Goal: Information Seeking & Learning: Learn about a topic

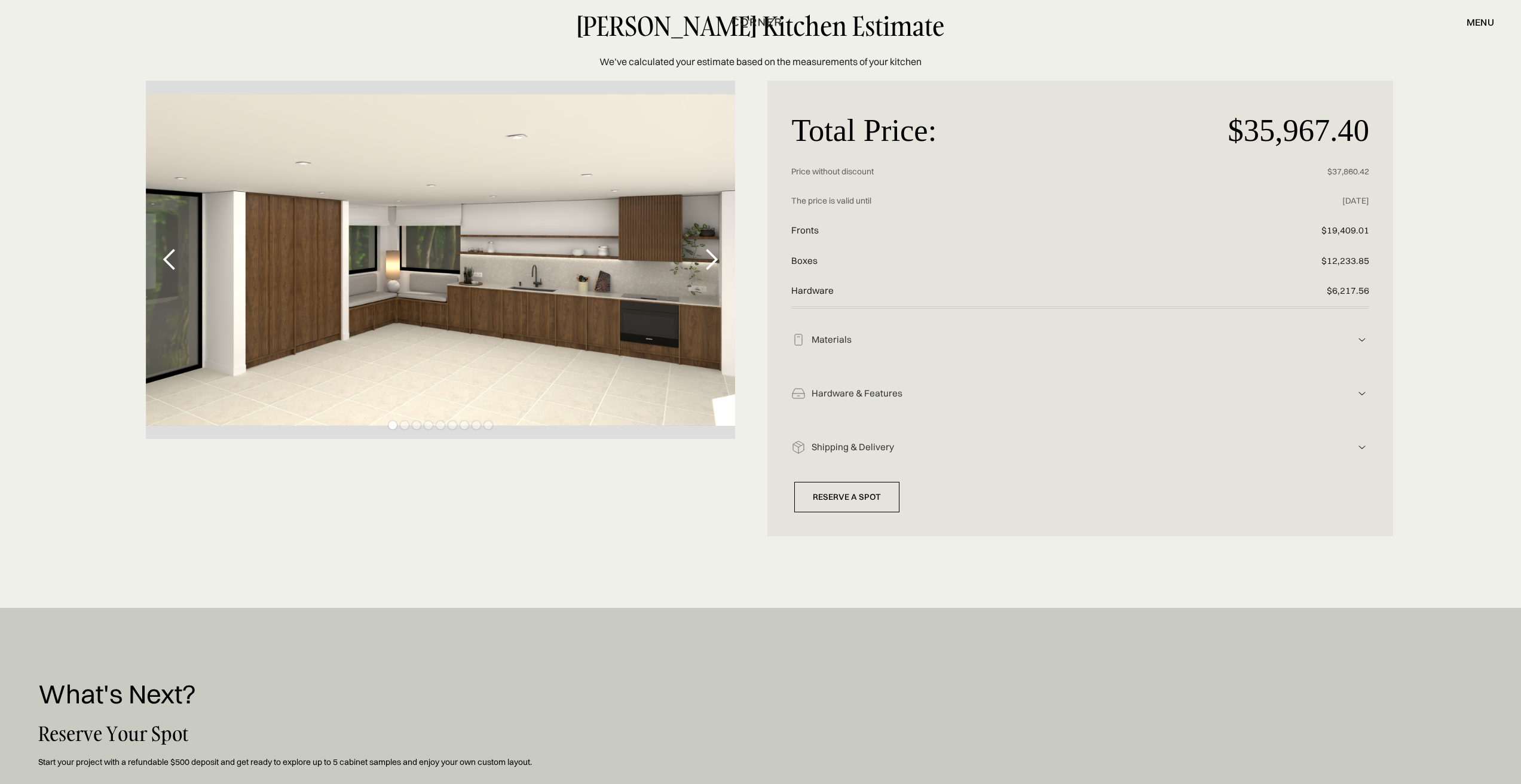
scroll to position [120, 0]
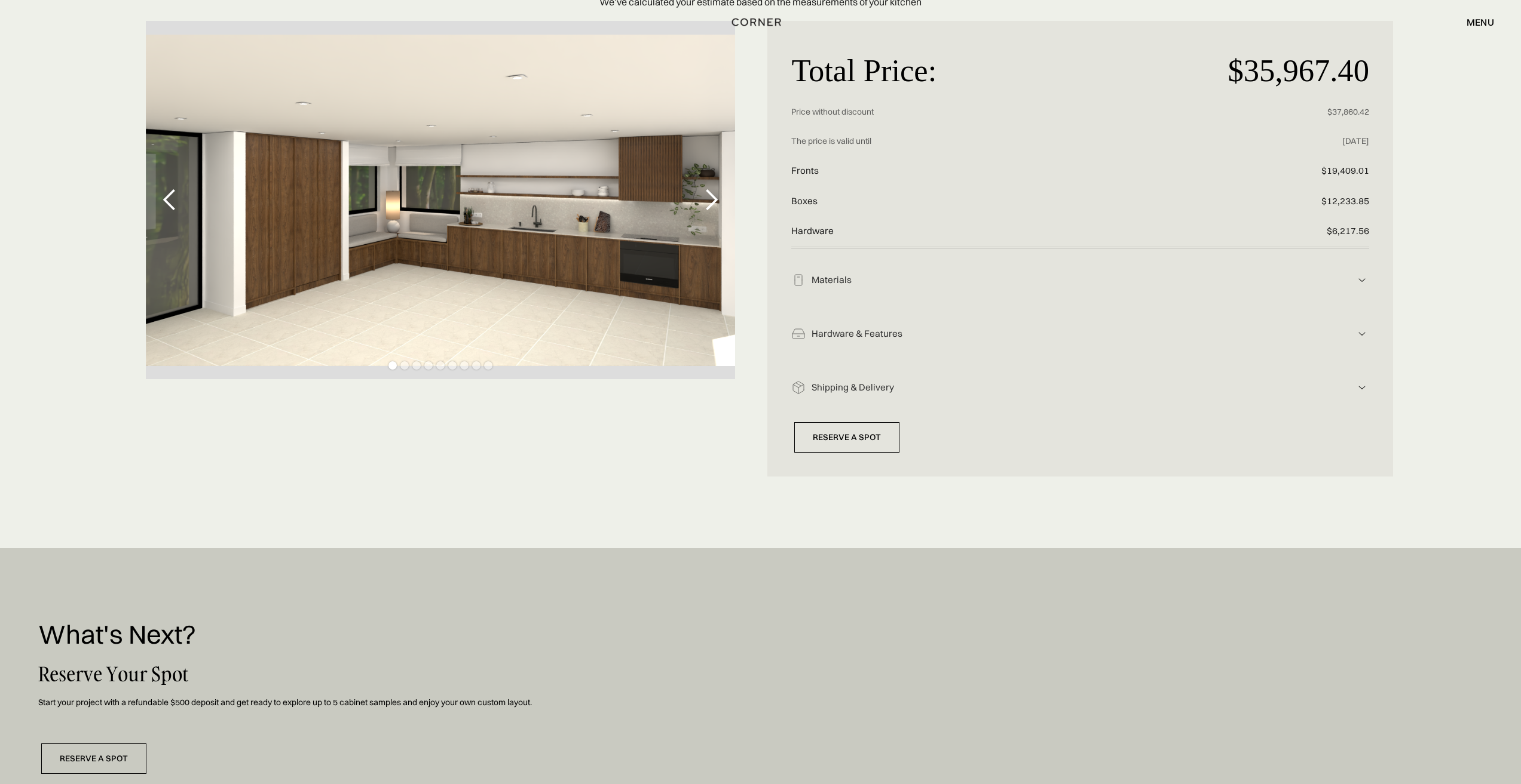
click at [1365, 281] on img at bounding box center [1362, 280] width 14 height 14
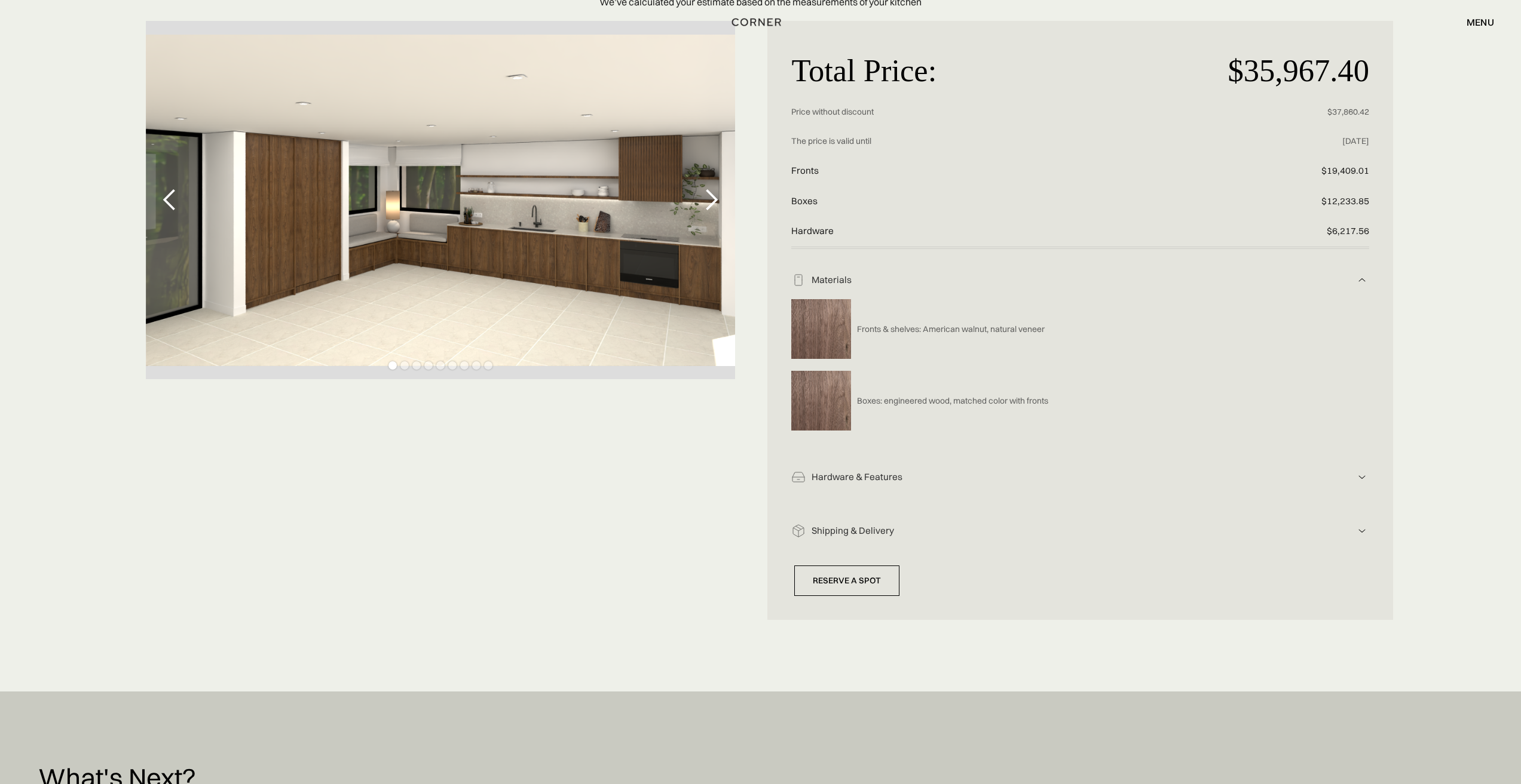
click at [713, 196] on div "next slide" at bounding box center [712, 200] width 24 height 24
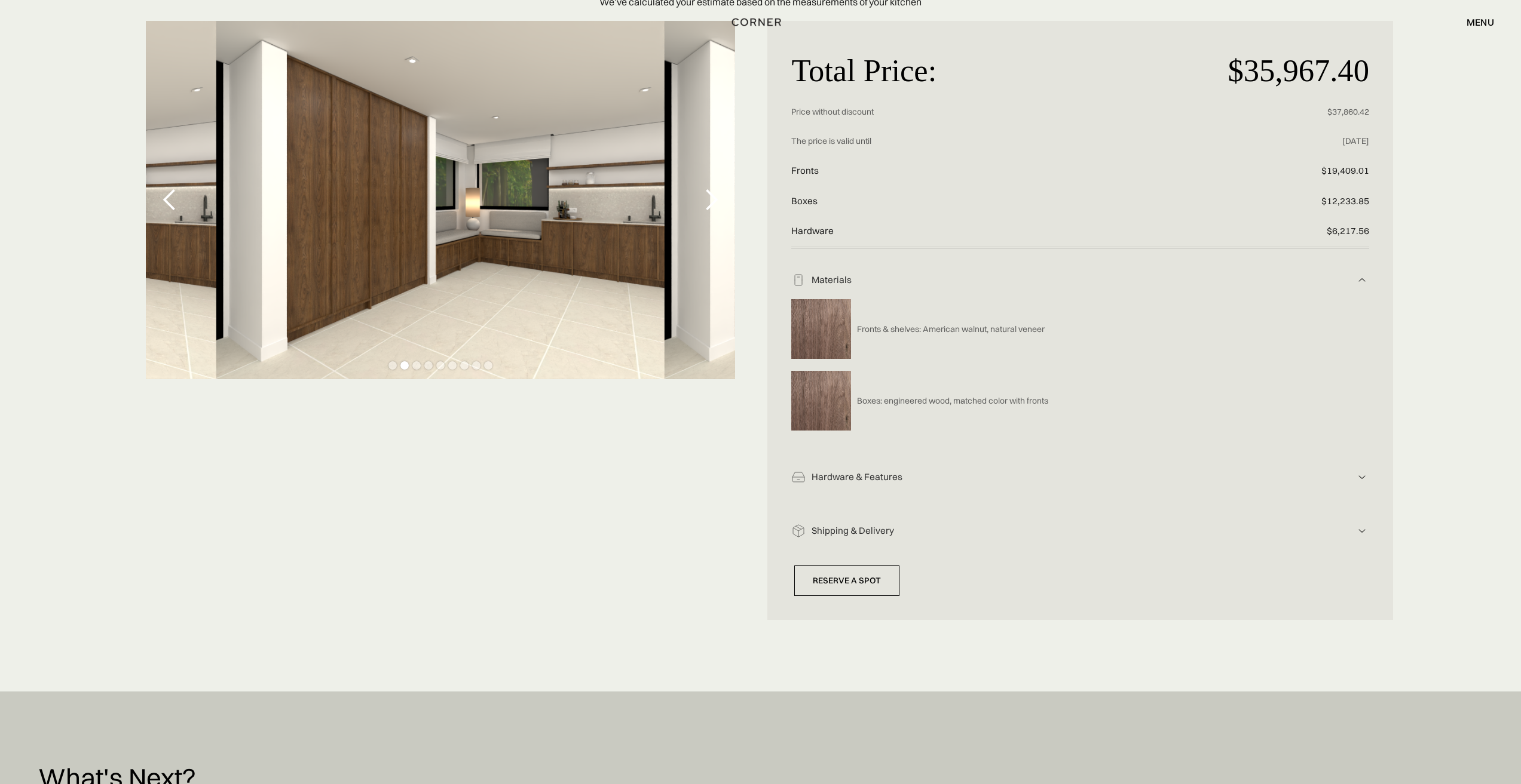
click at [713, 196] on div "next slide" at bounding box center [712, 200] width 24 height 24
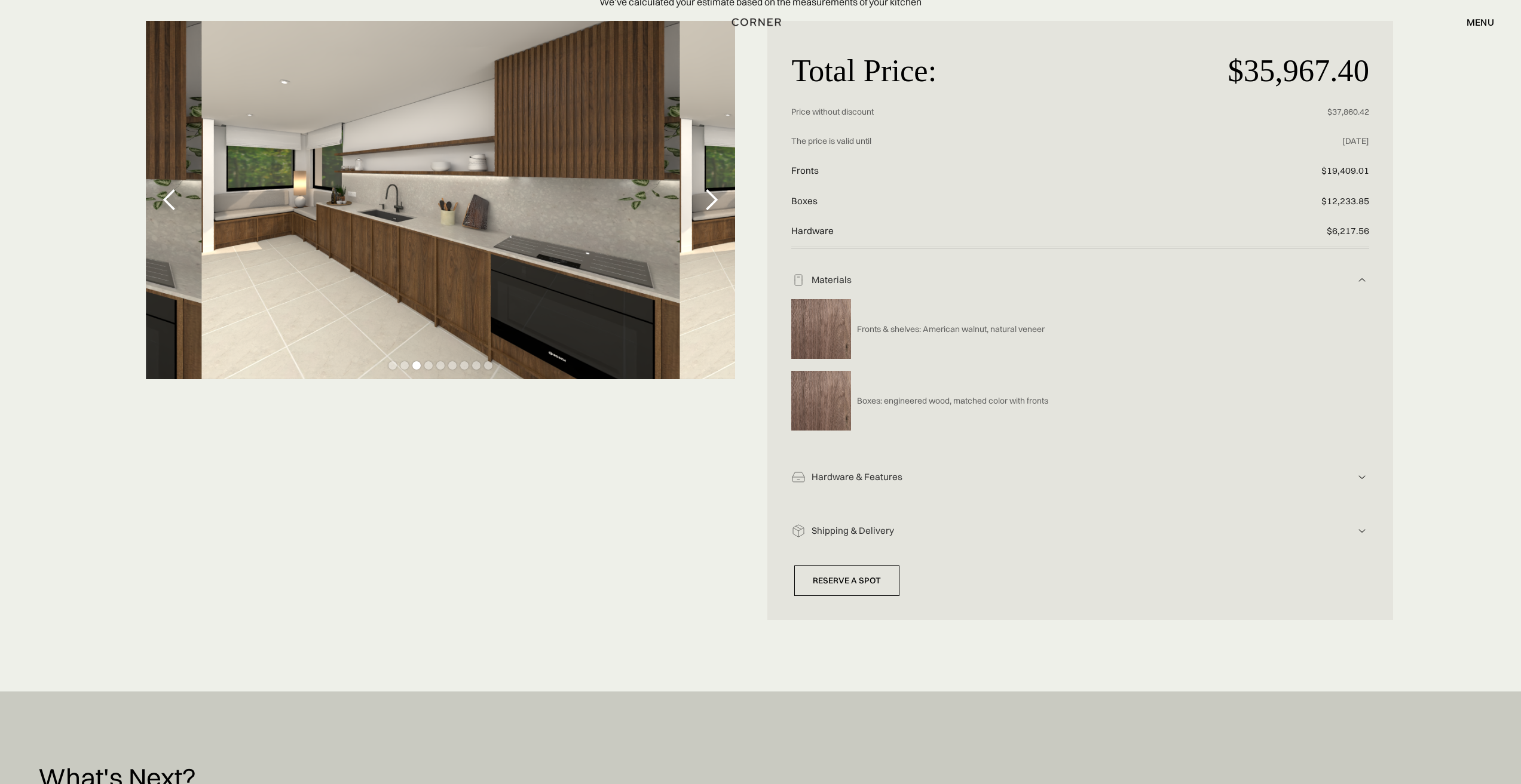
click at [713, 196] on div "next slide" at bounding box center [712, 200] width 24 height 24
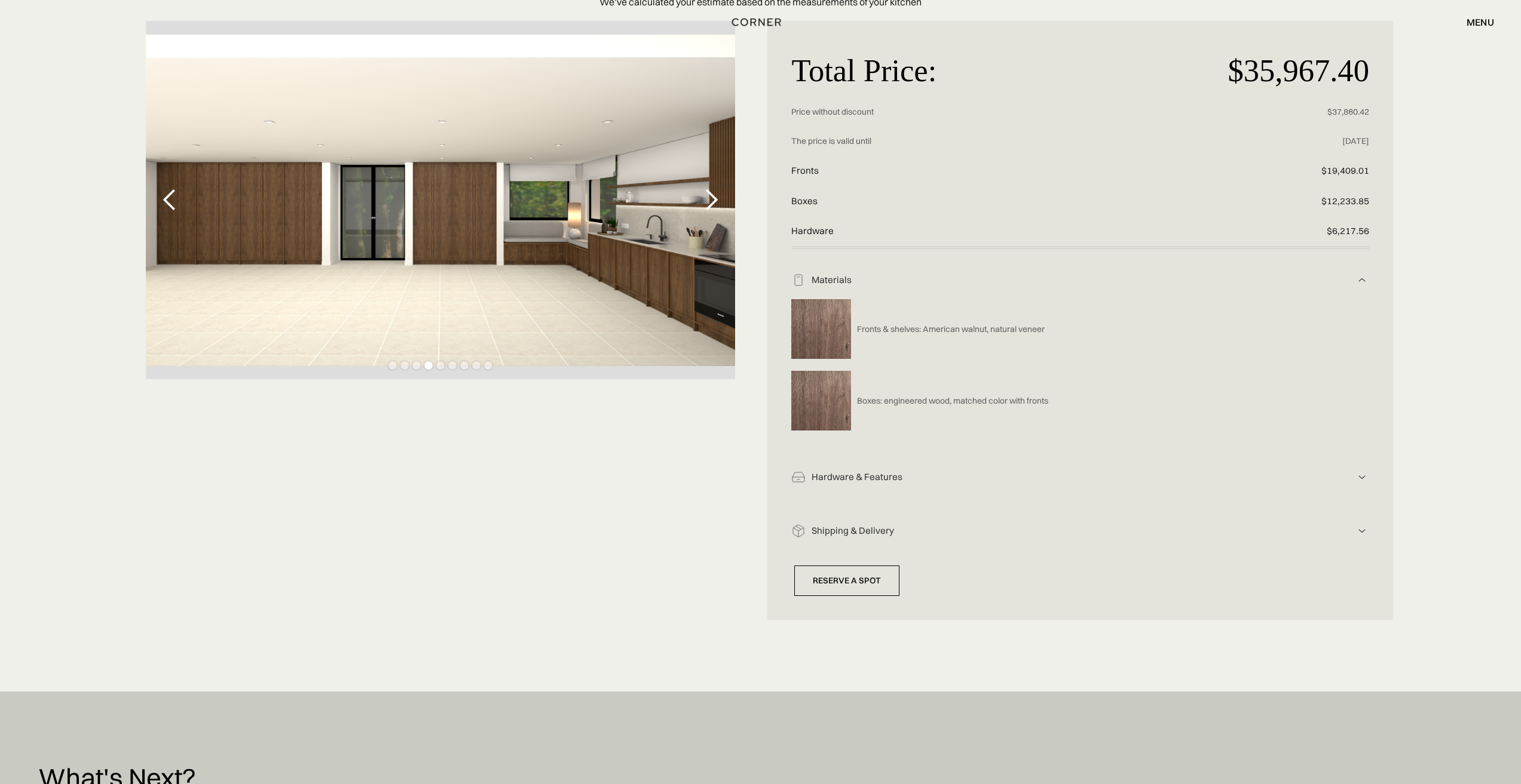
click at [372, 488] on div "Total Price: $35,967.40 Price without discount $37,860.42 The price is valid un…" at bounding box center [760, 321] width 1521 height 599
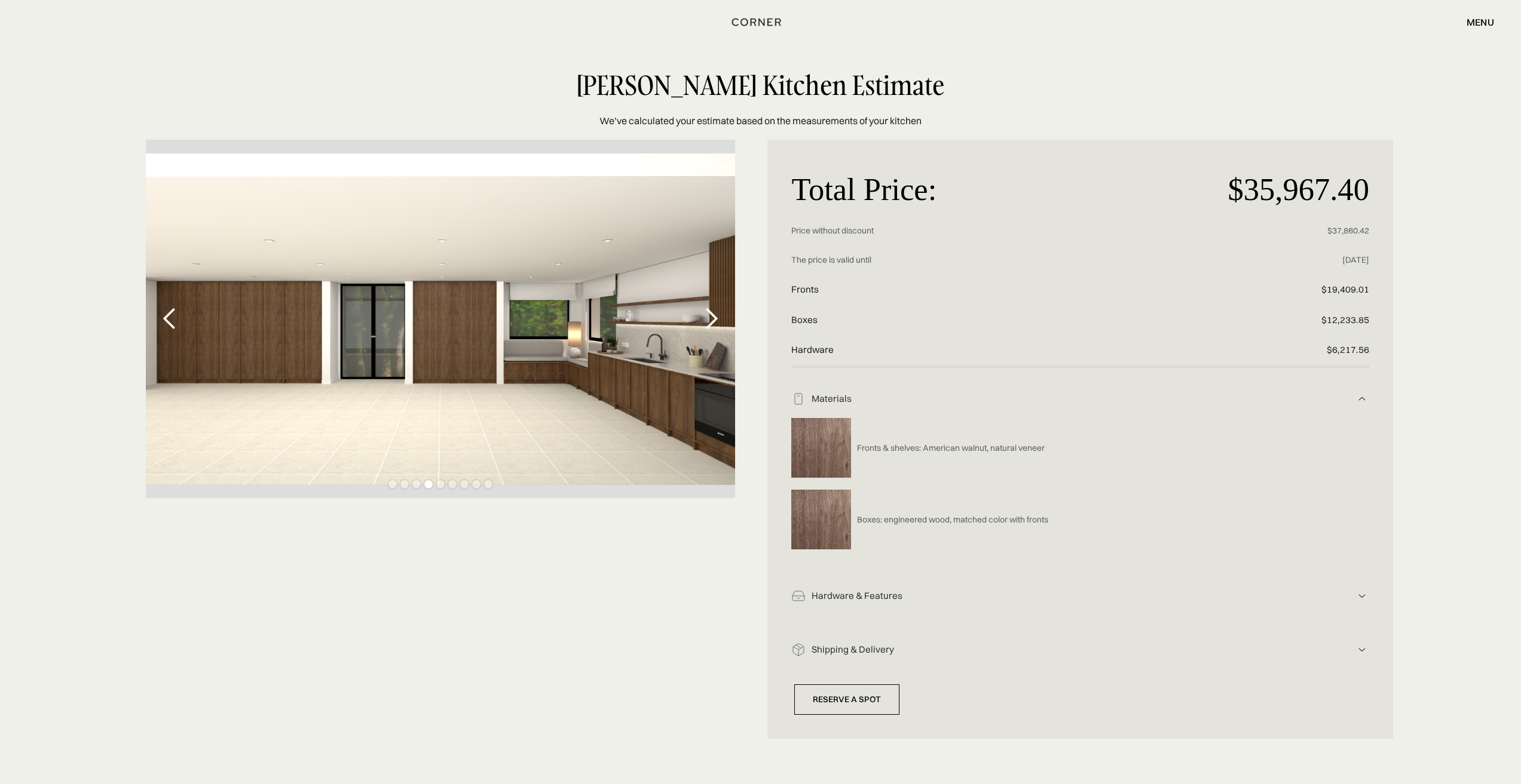
scroll to position [0, 0]
click at [159, 319] on div "previous slide" at bounding box center [170, 320] width 24 height 24
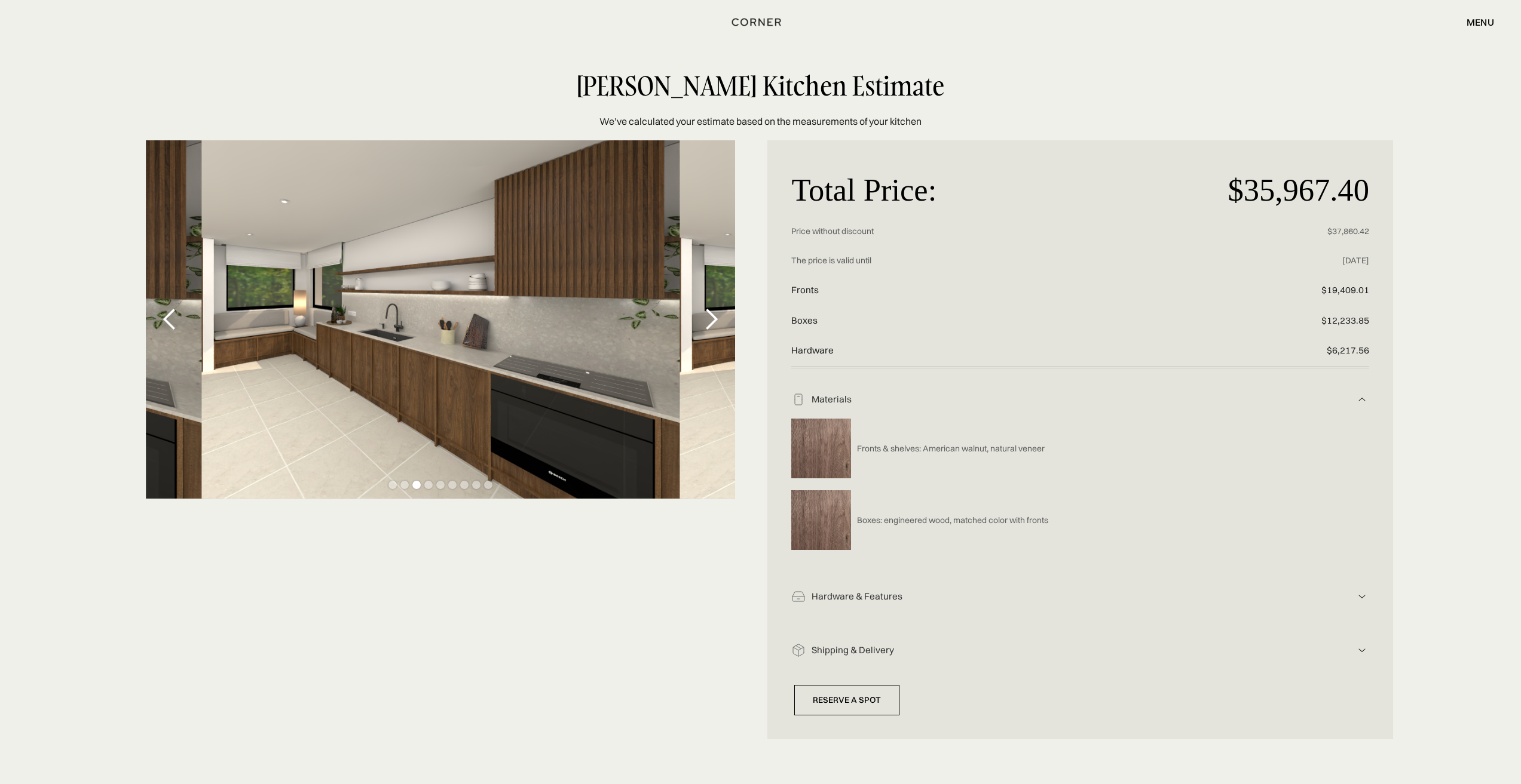
click at [159, 319] on div "previous slide" at bounding box center [170, 320] width 24 height 24
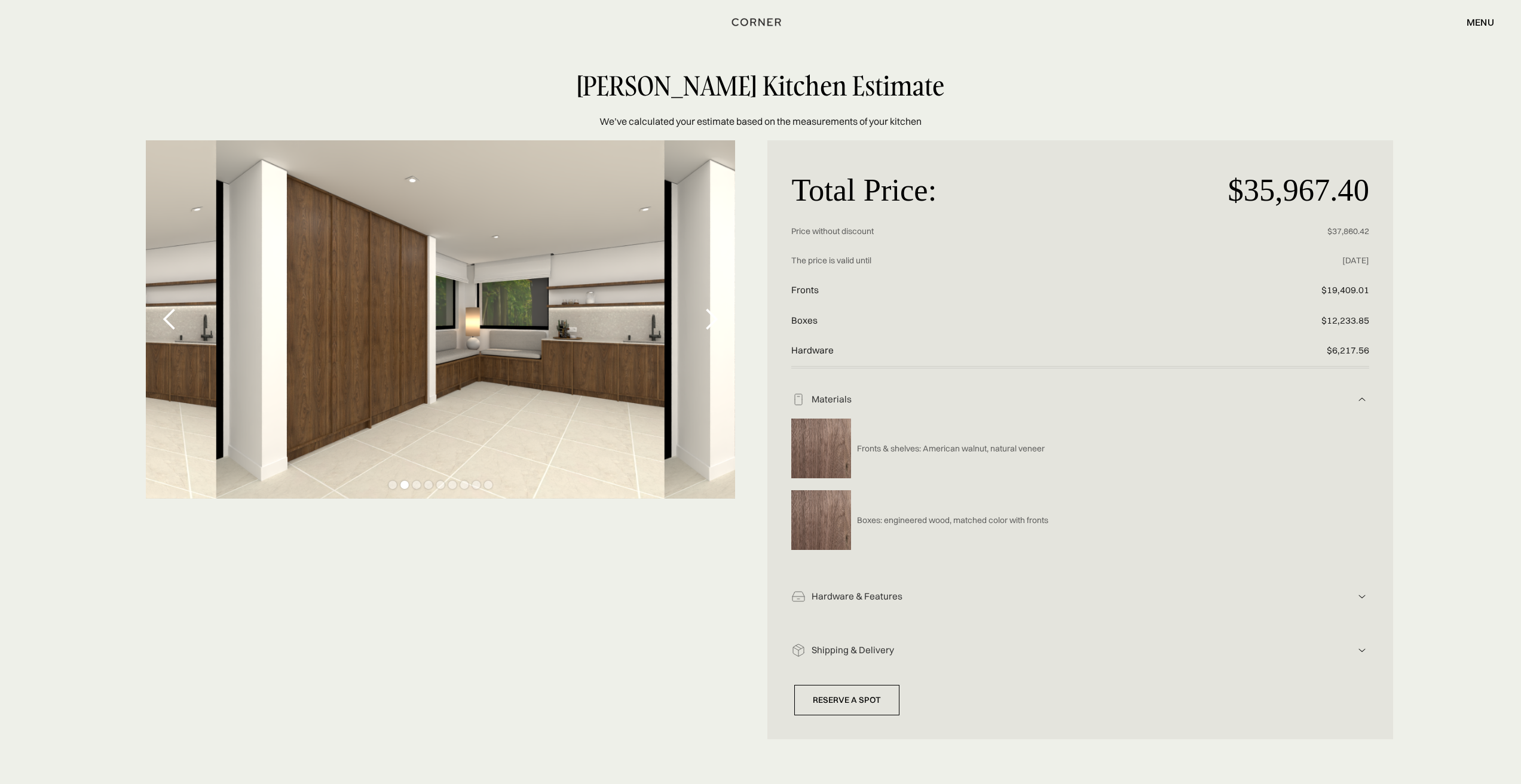
click at [159, 319] on div "previous slide" at bounding box center [170, 320] width 24 height 24
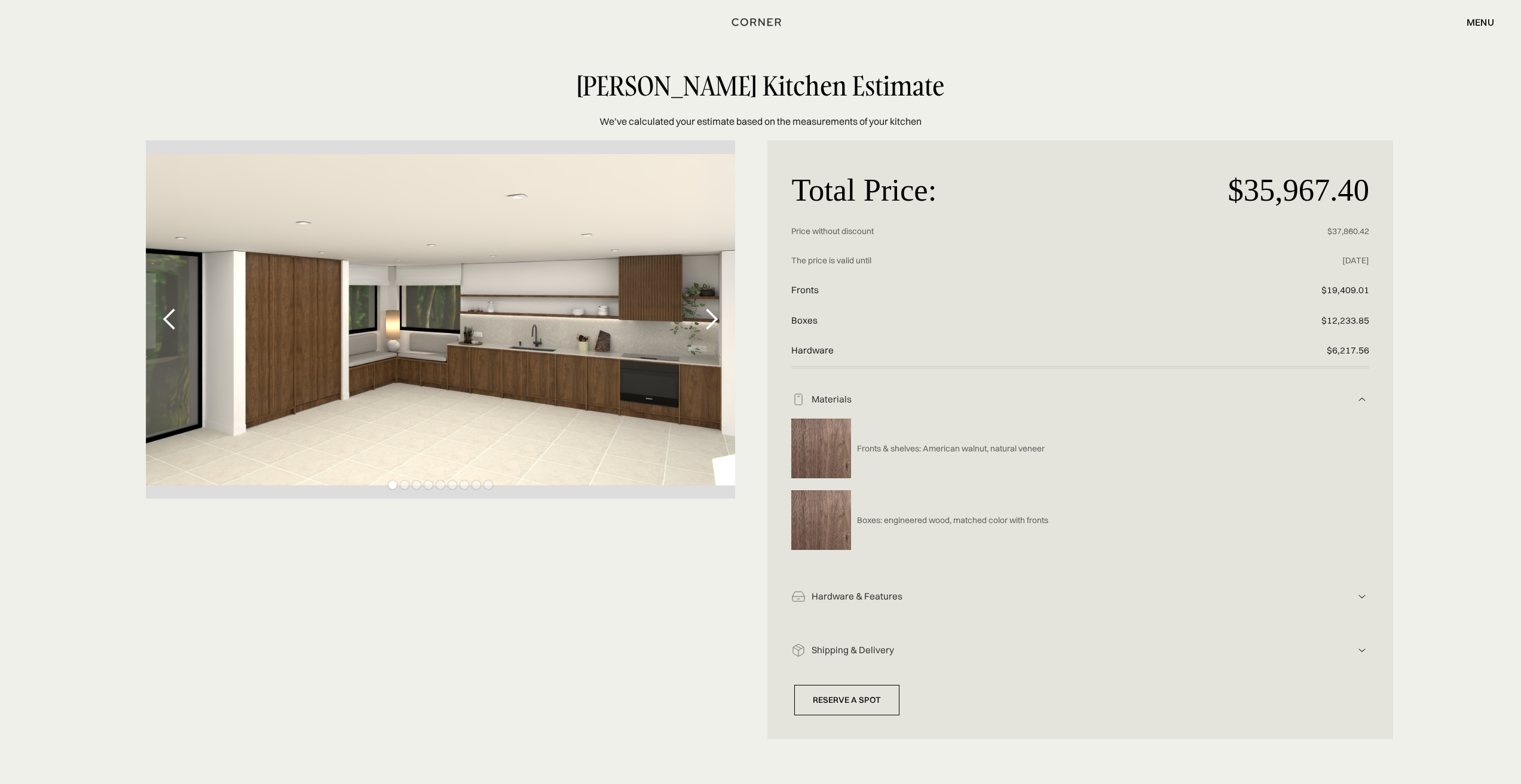
click at [159, 319] on div "previous slide" at bounding box center [170, 320] width 24 height 24
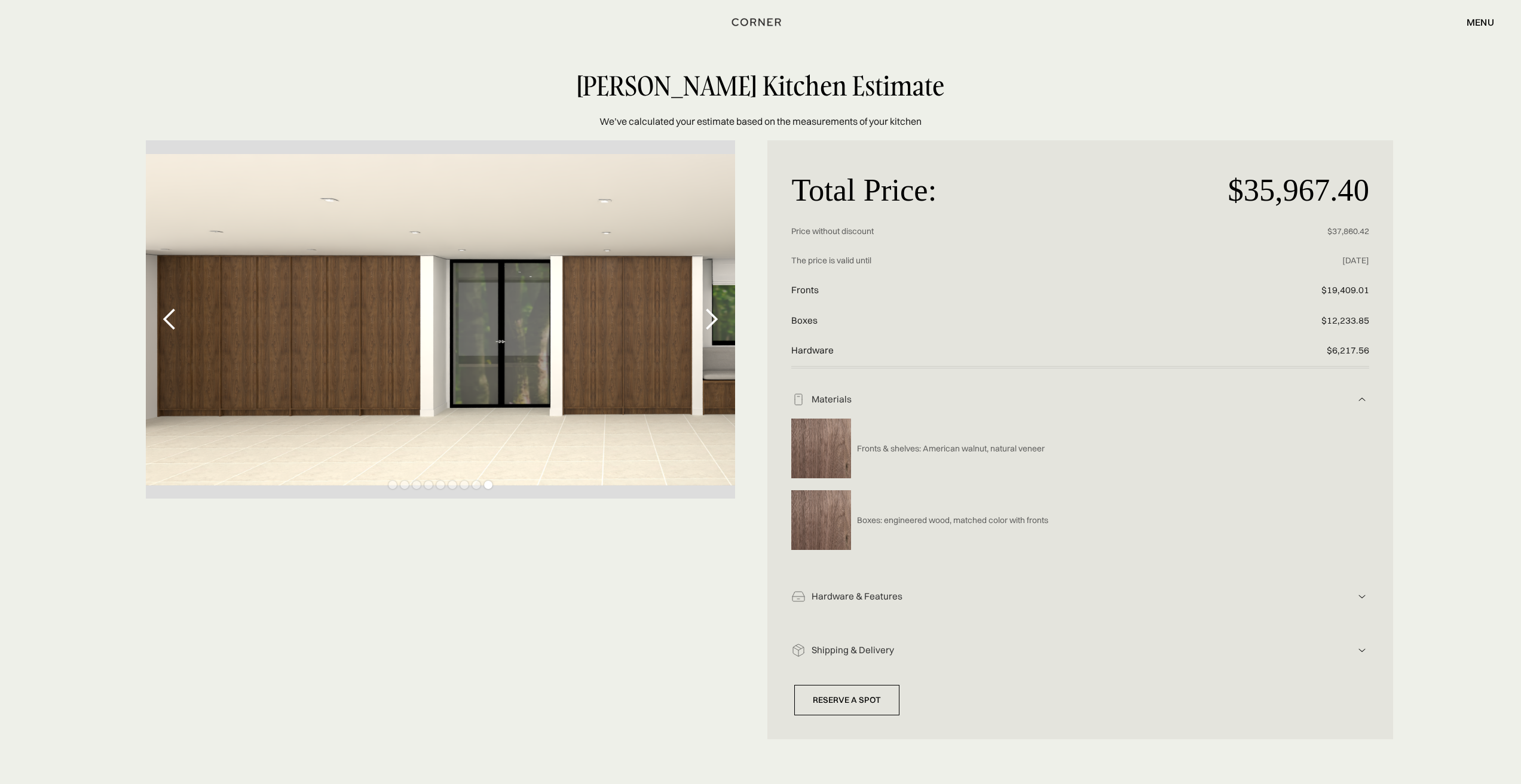
click at [159, 319] on div "previous slide" at bounding box center [170, 320] width 24 height 24
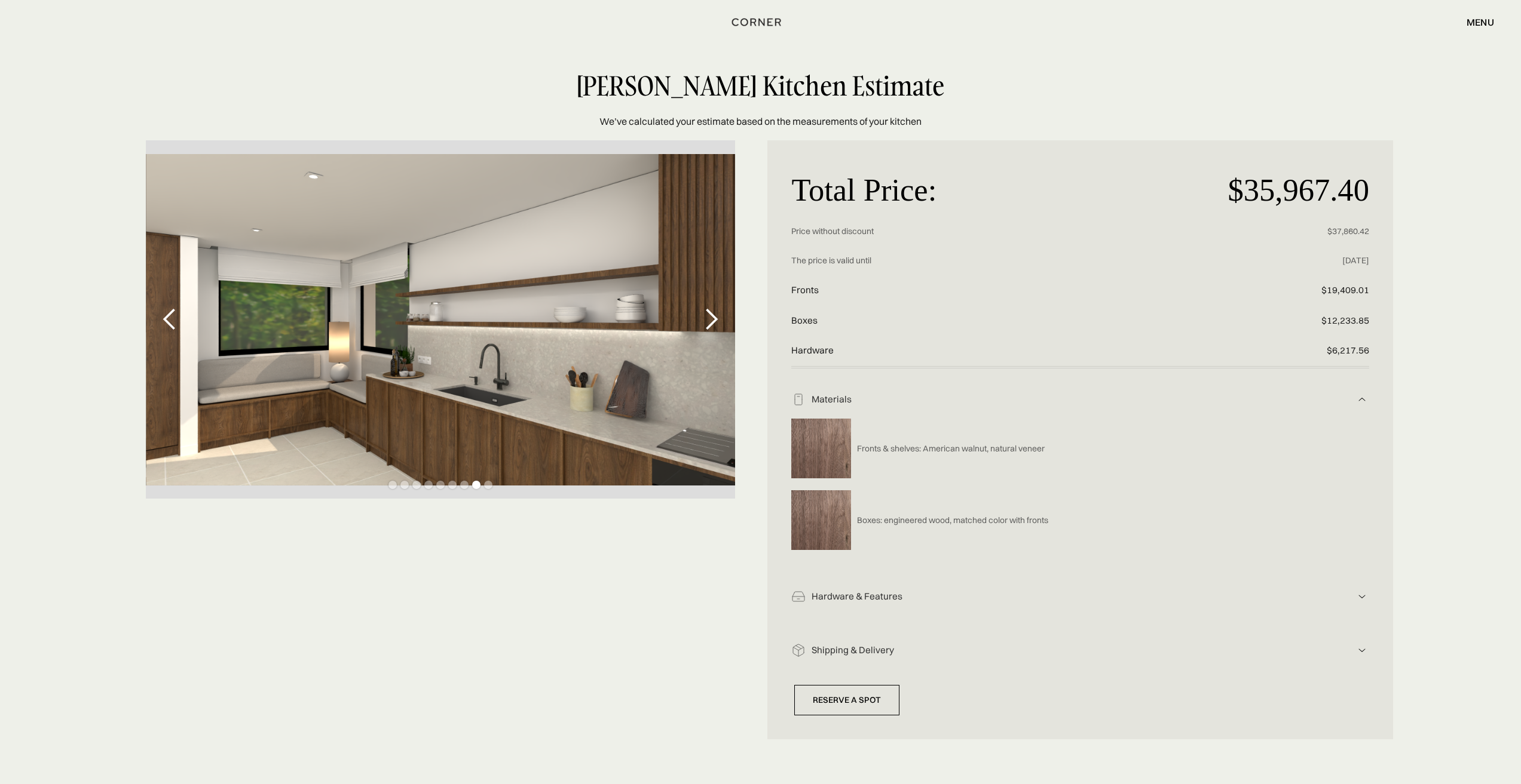
click at [159, 319] on div "previous slide" at bounding box center [170, 320] width 24 height 24
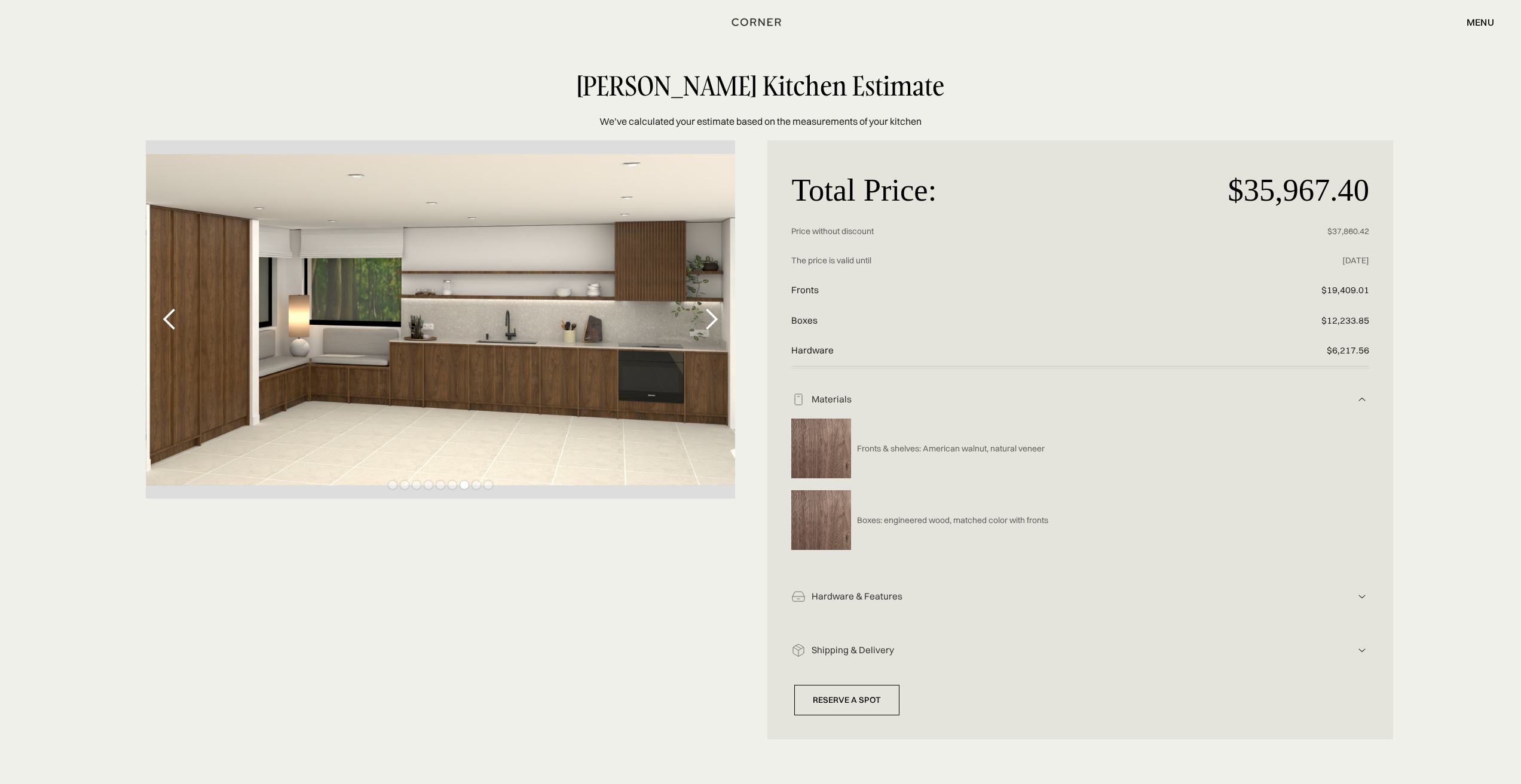
click at [159, 319] on div "previous slide" at bounding box center [170, 320] width 24 height 24
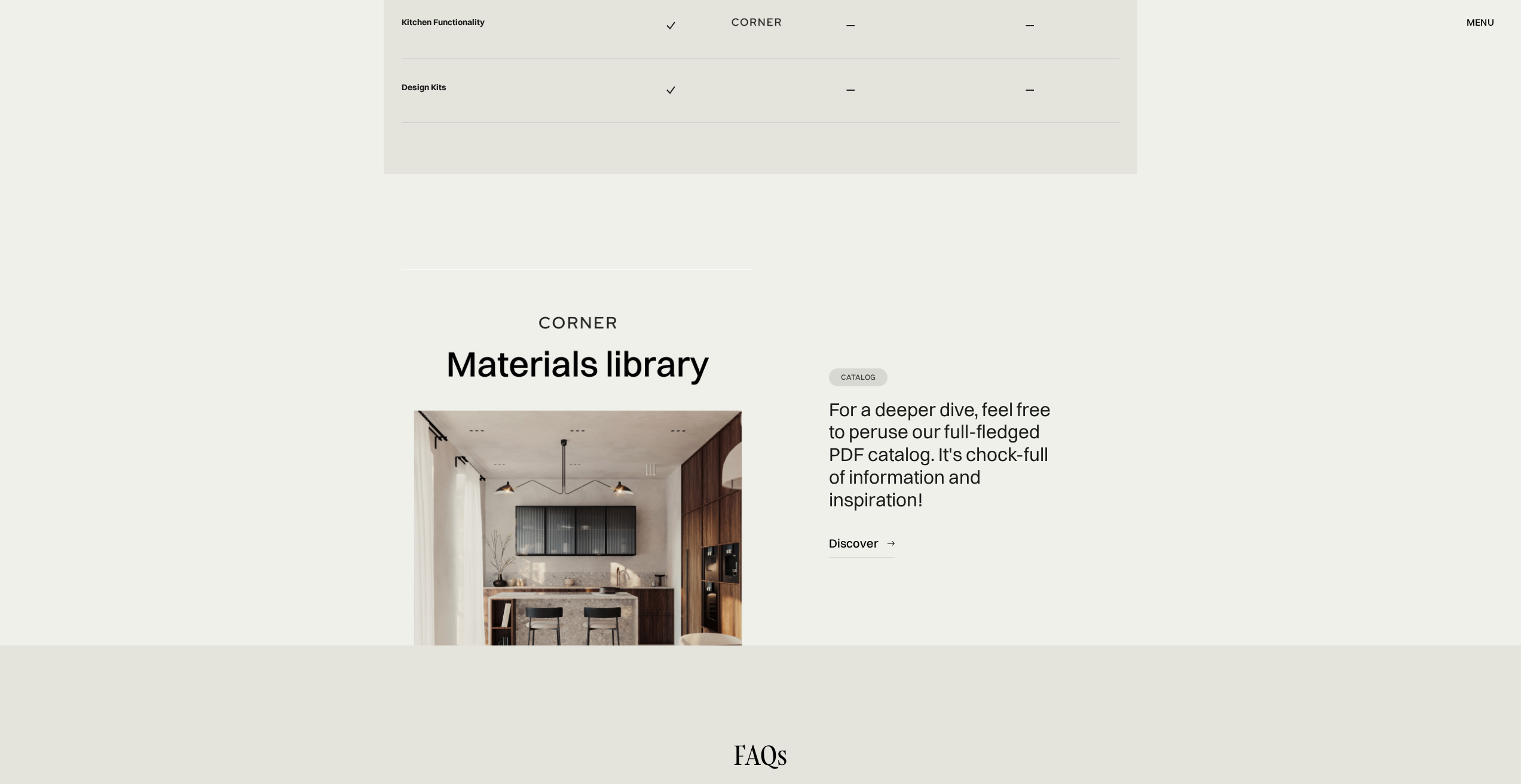
scroll to position [3404, 0]
click at [856, 543] on div "Discover" at bounding box center [853, 541] width 49 height 16
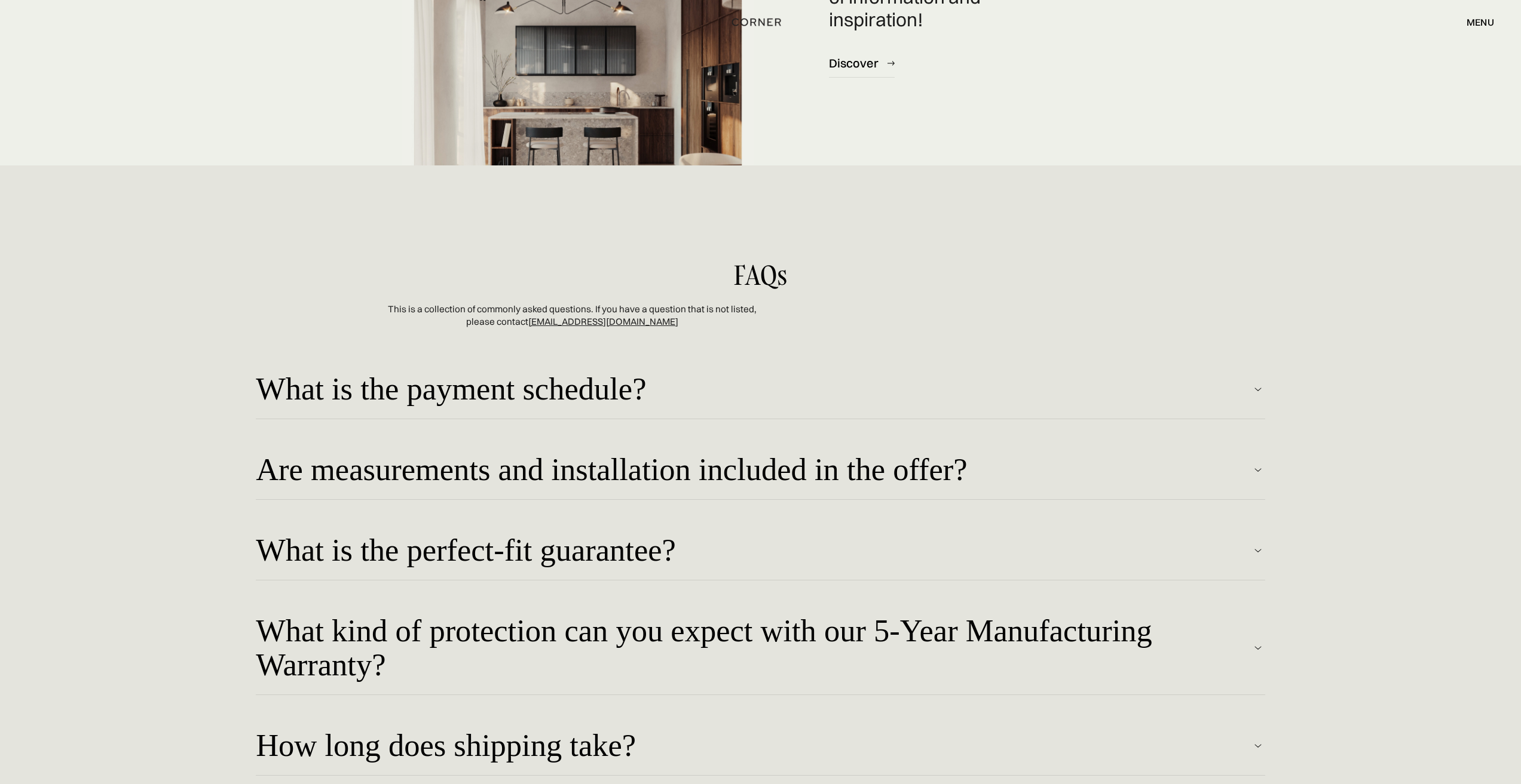
scroll to position [3942, 0]
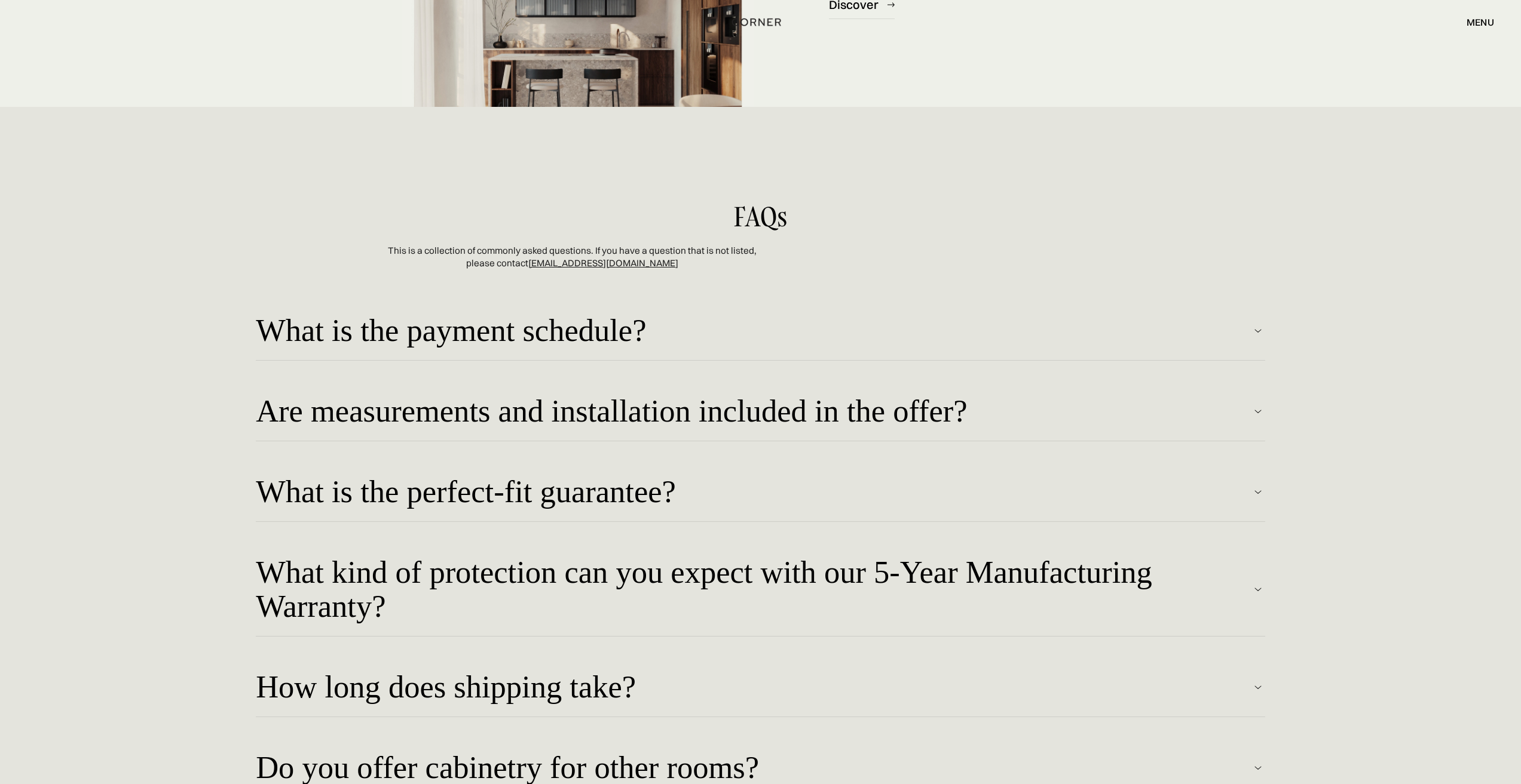
click at [669, 342] on div "What is the payment schedule?" at bounding box center [753, 331] width 995 height 35
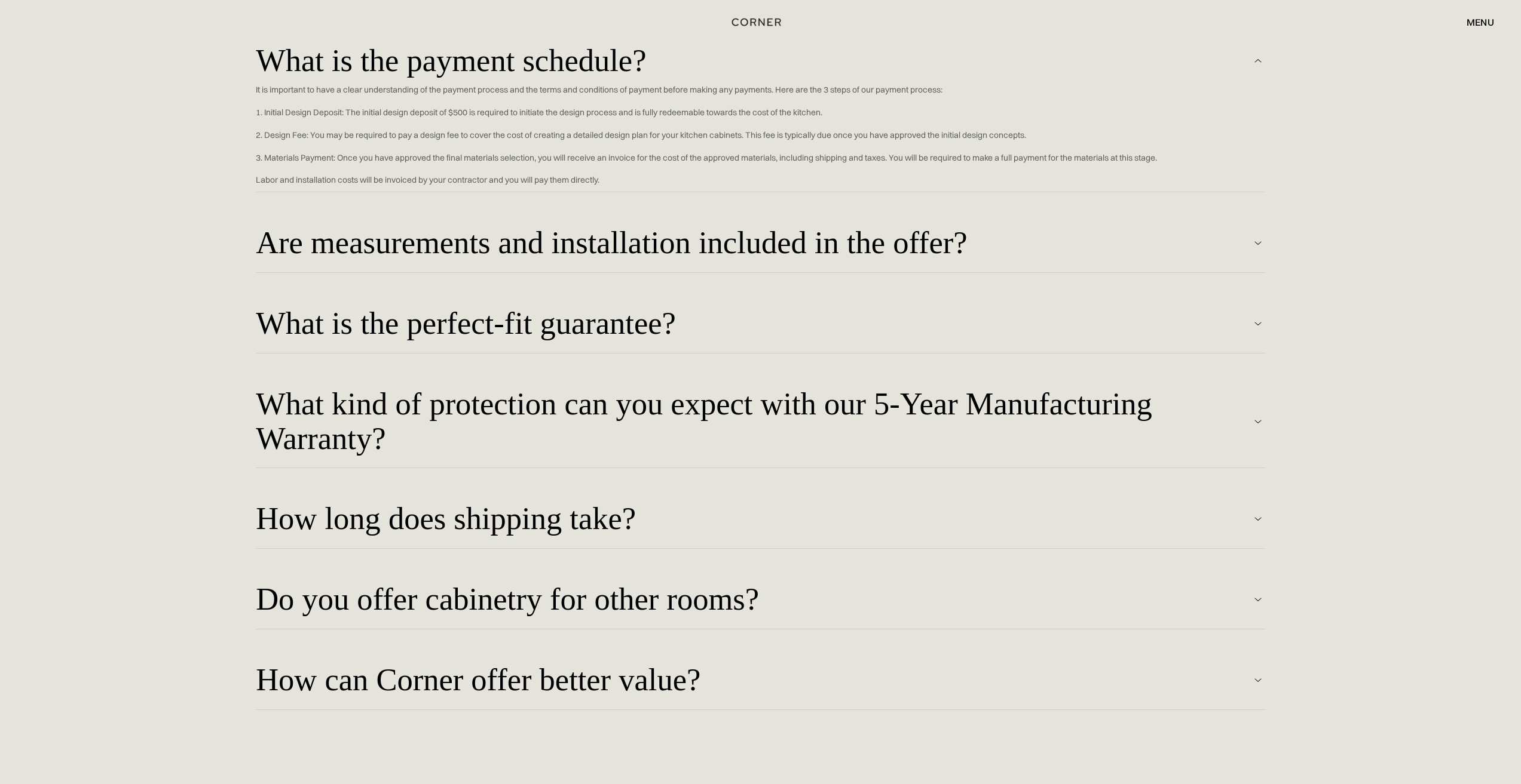
scroll to position [4241, 0]
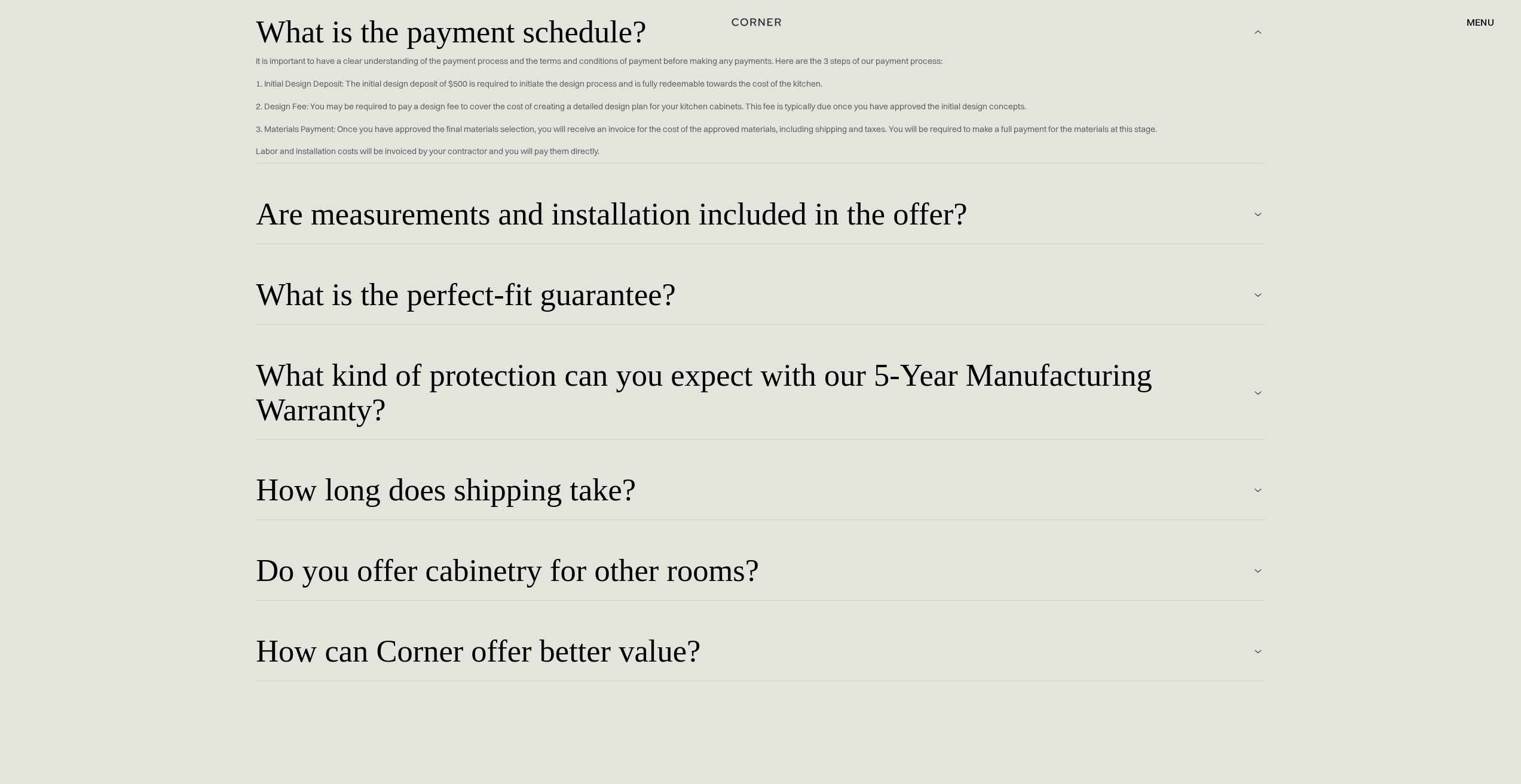
click at [649, 281] on div "What is the perfect-fit guarantee?" at bounding box center [753, 295] width 995 height 35
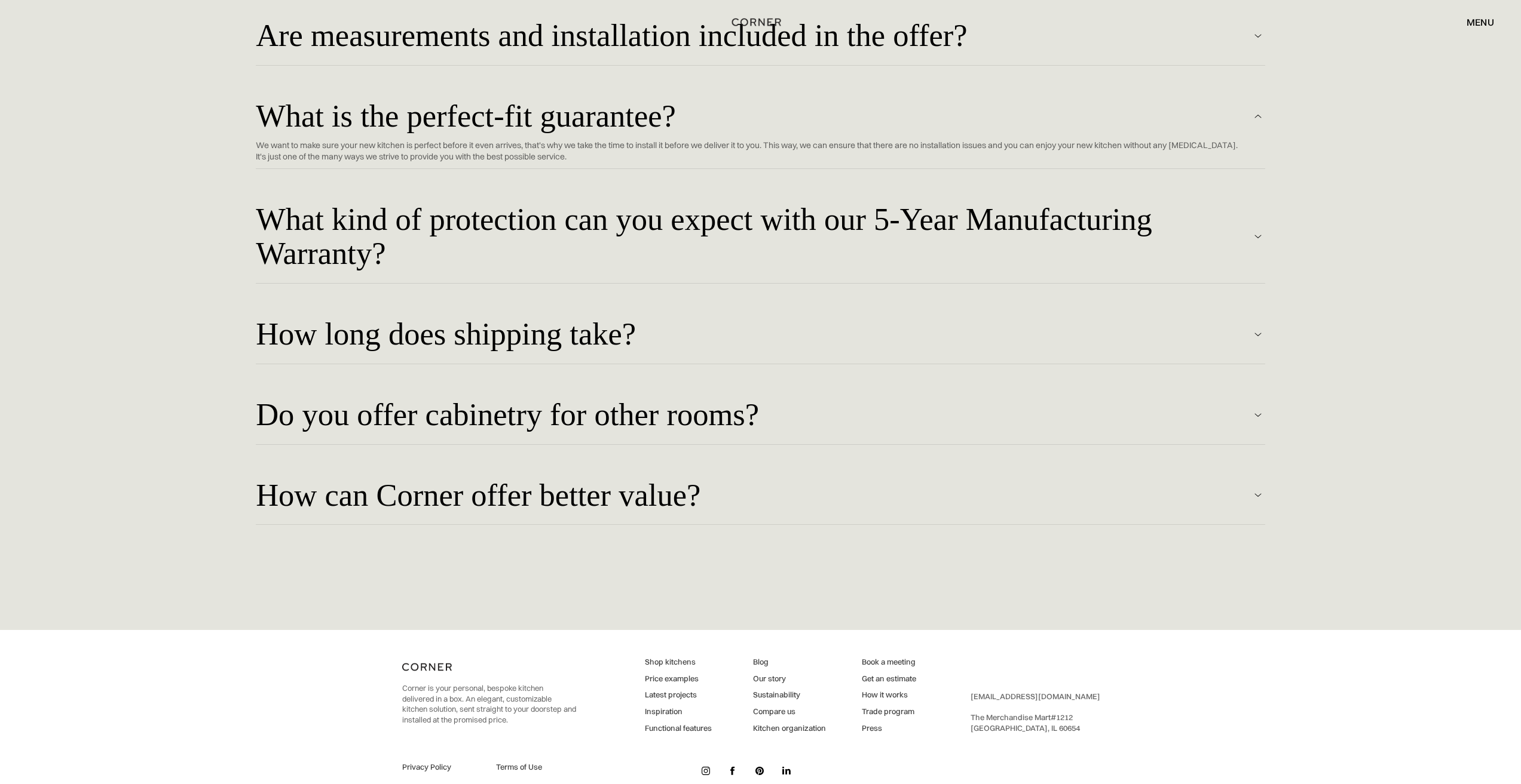
scroll to position [4420, 0]
click at [658, 239] on div "What kind of protection can you expect with our 5-Year Manufacturing Warranty?" at bounding box center [753, 236] width 995 height 69
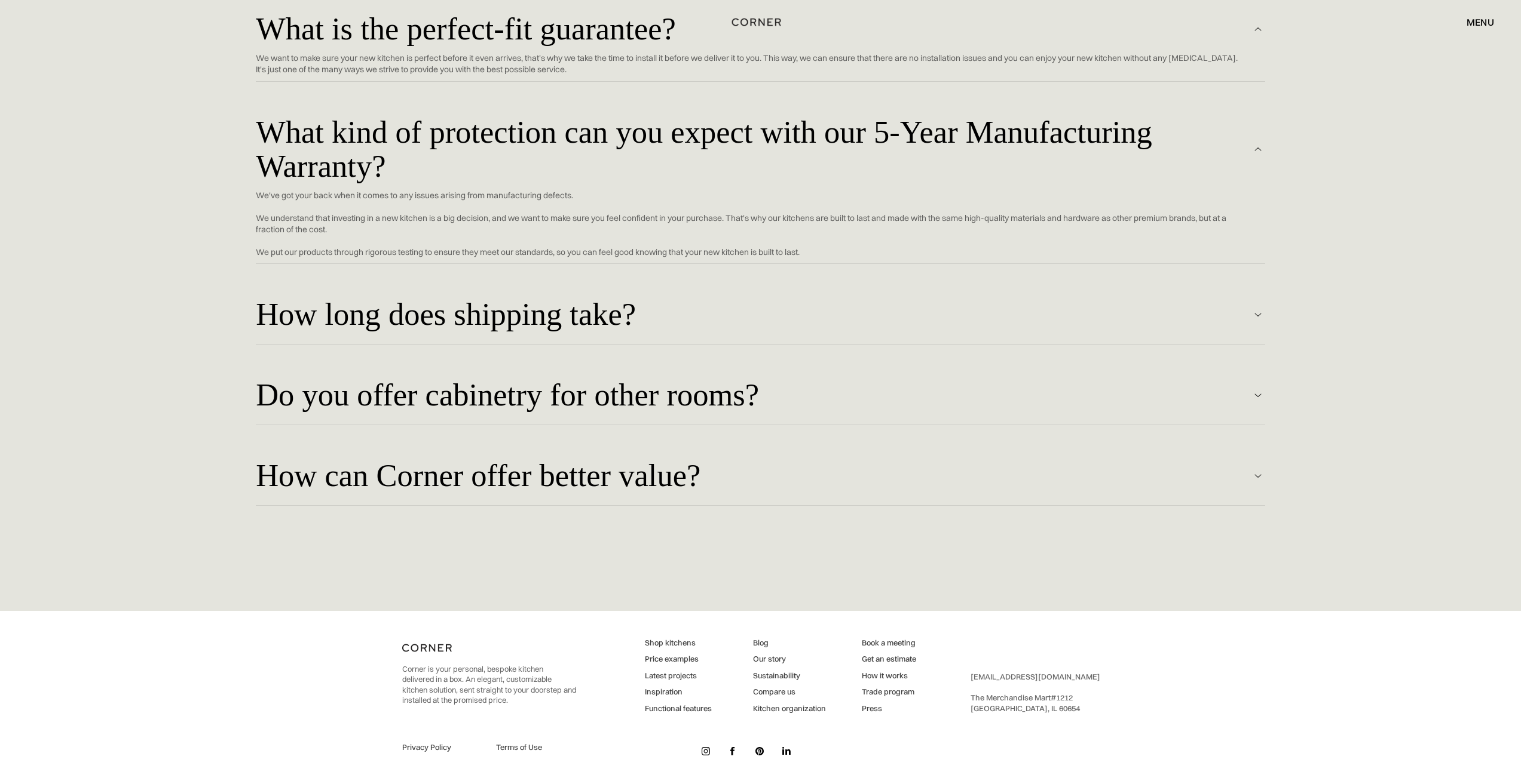
scroll to position [4509, 0]
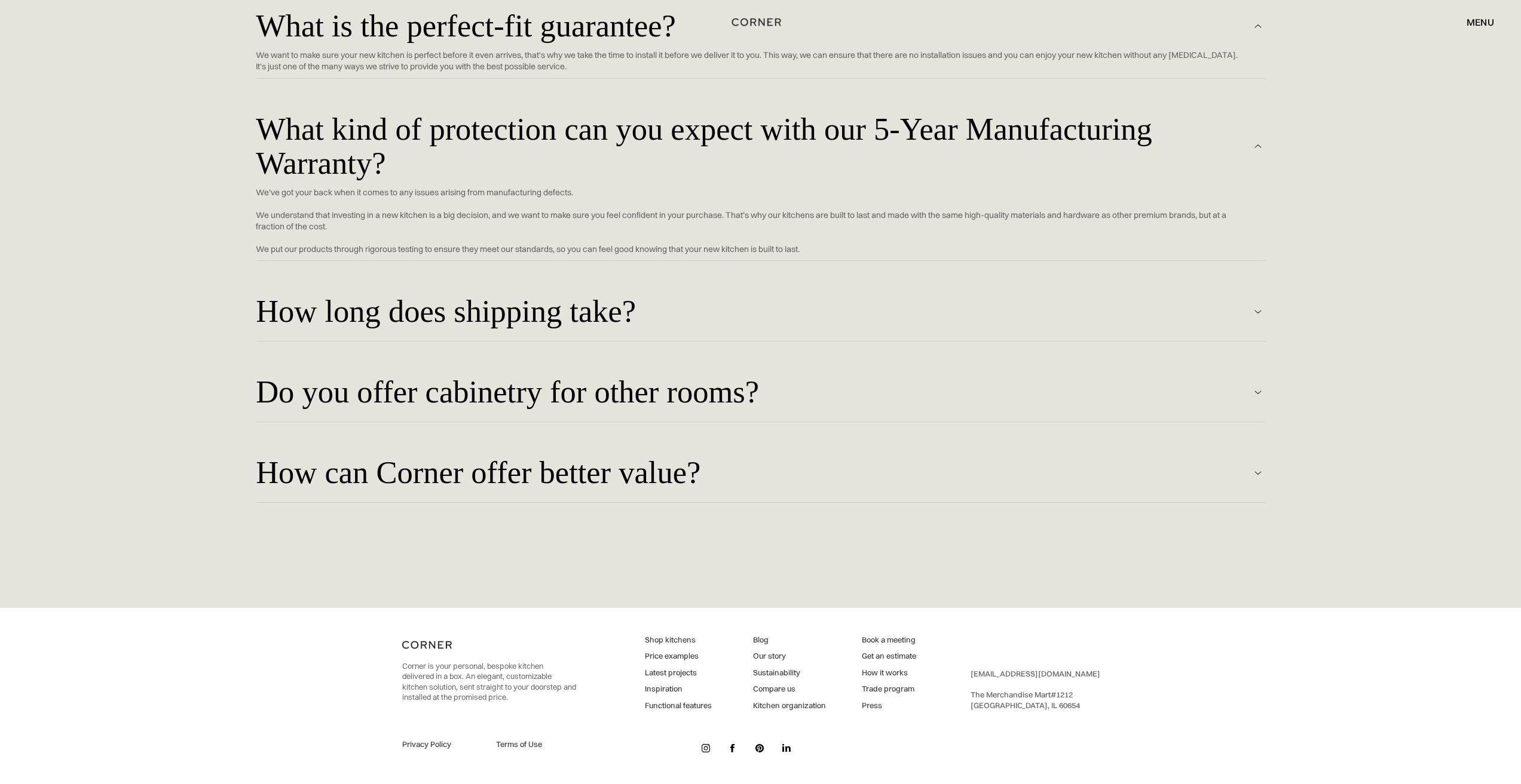
click at [561, 384] on div "Do you offer cabinetry for other rooms?" at bounding box center [753, 393] width 995 height 35
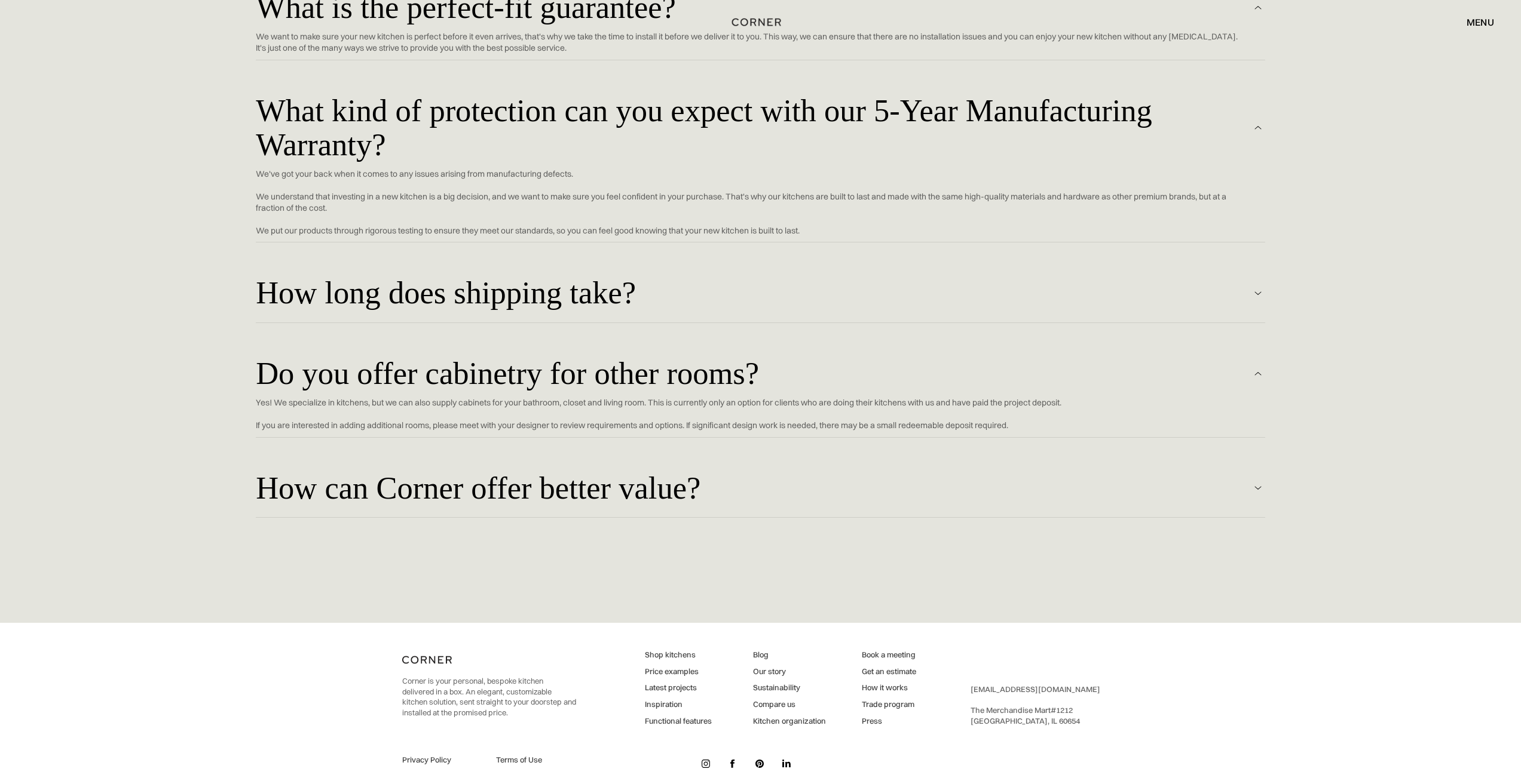
scroll to position [4543, 0]
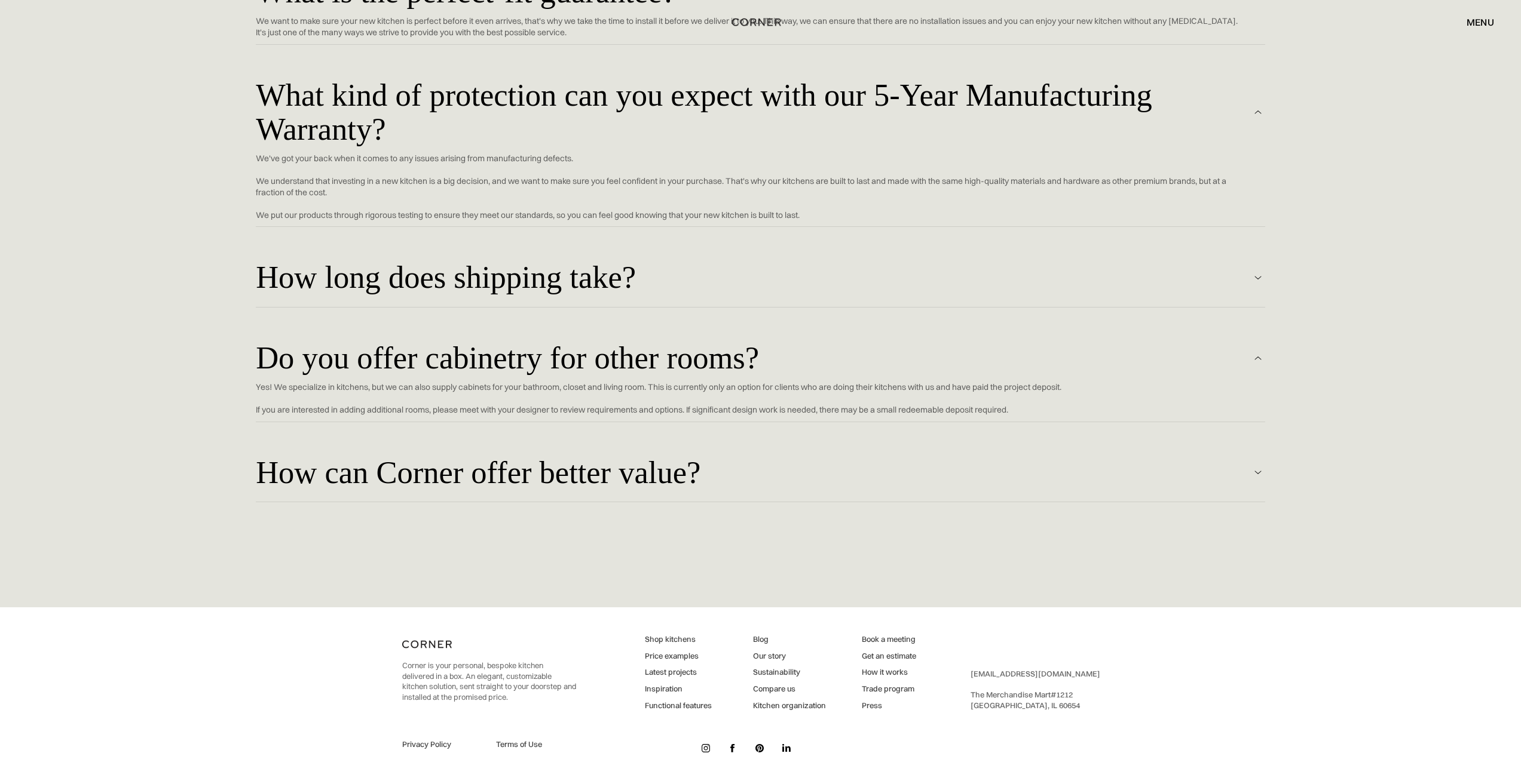
click at [714, 467] on div "How can Corner offer better value?" at bounding box center [753, 473] width 995 height 35
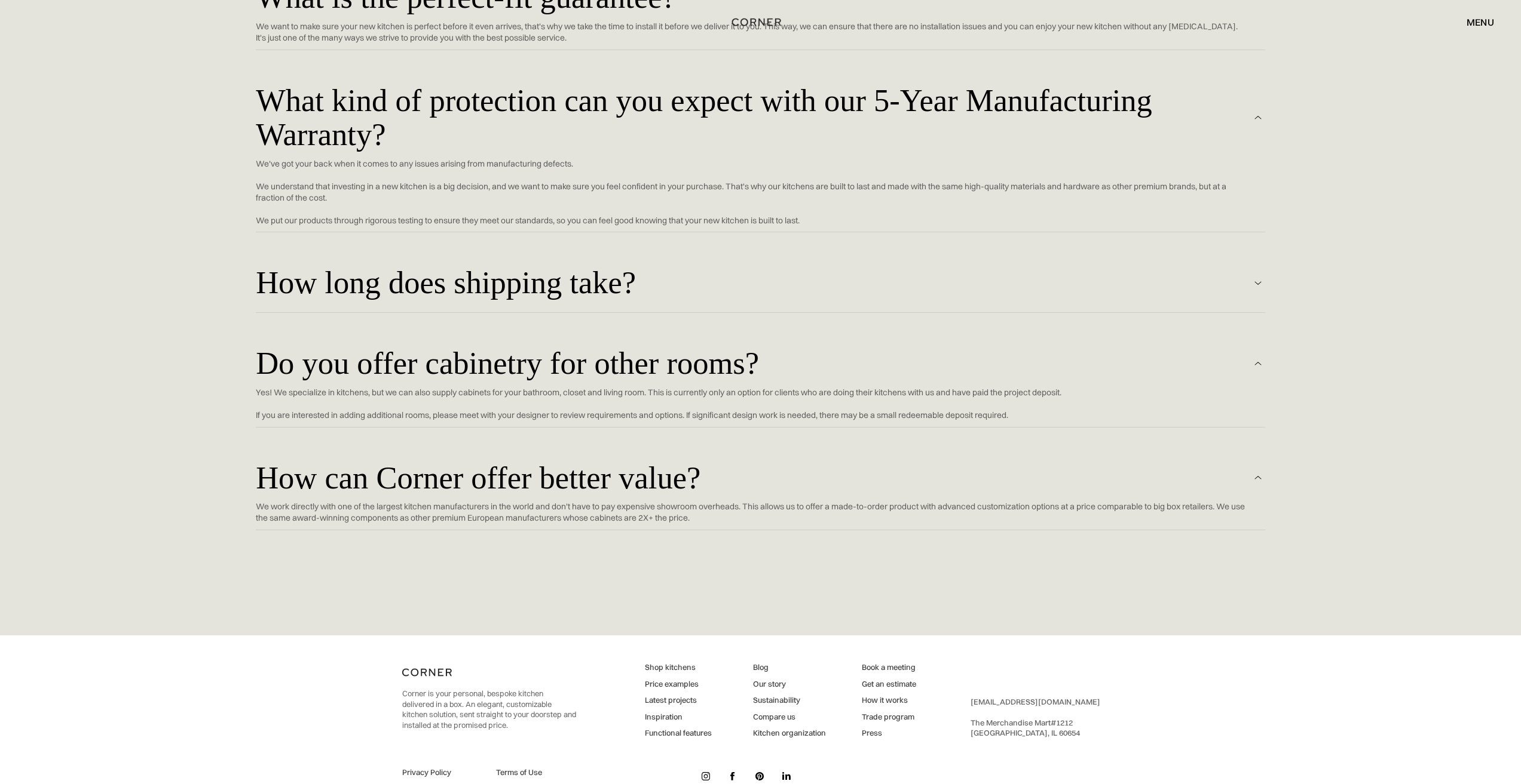
scroll to position [4566, 0]
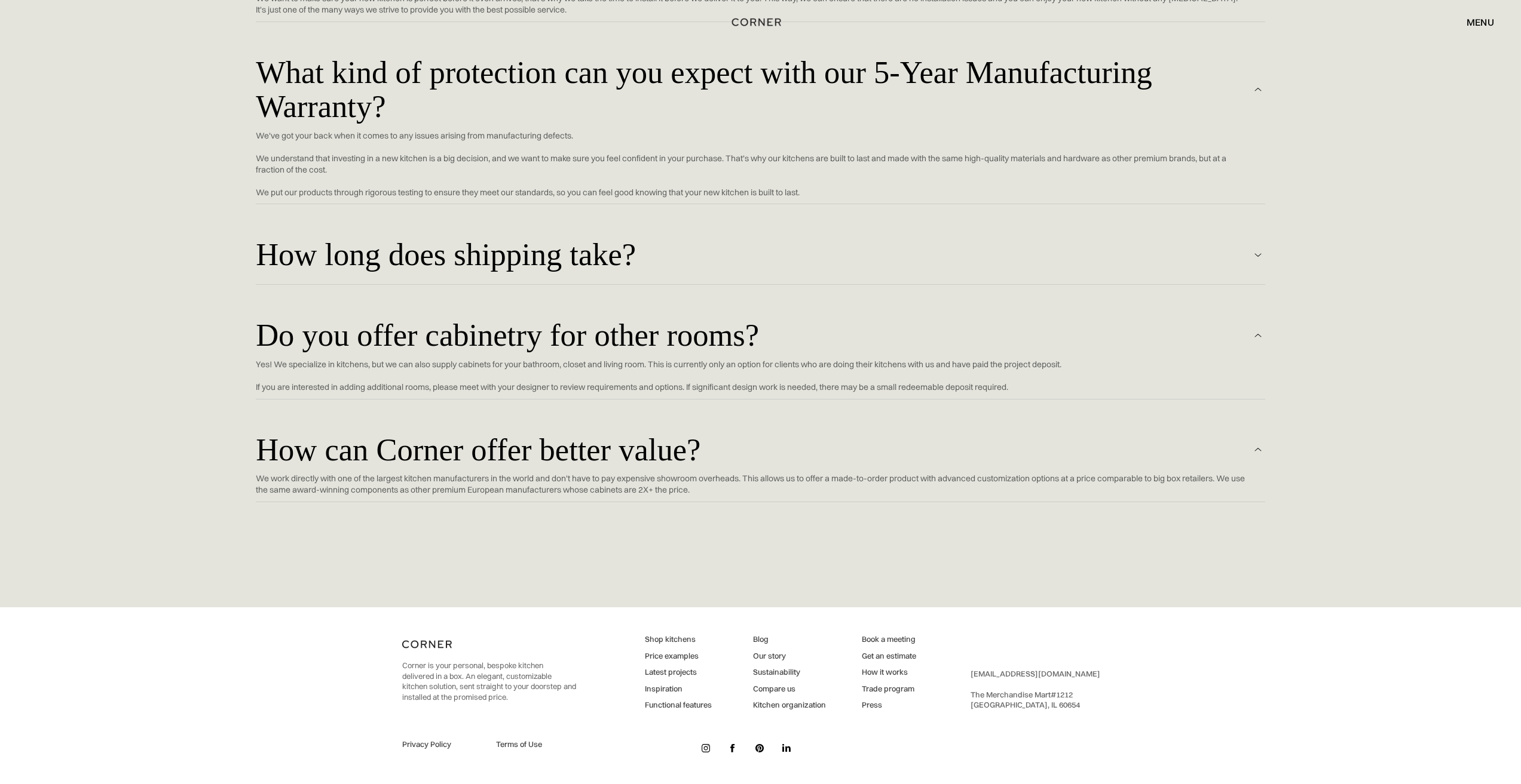
click at [679, 670] on link "Latest projects" at bounding box center [678, 673] width 67 height 11
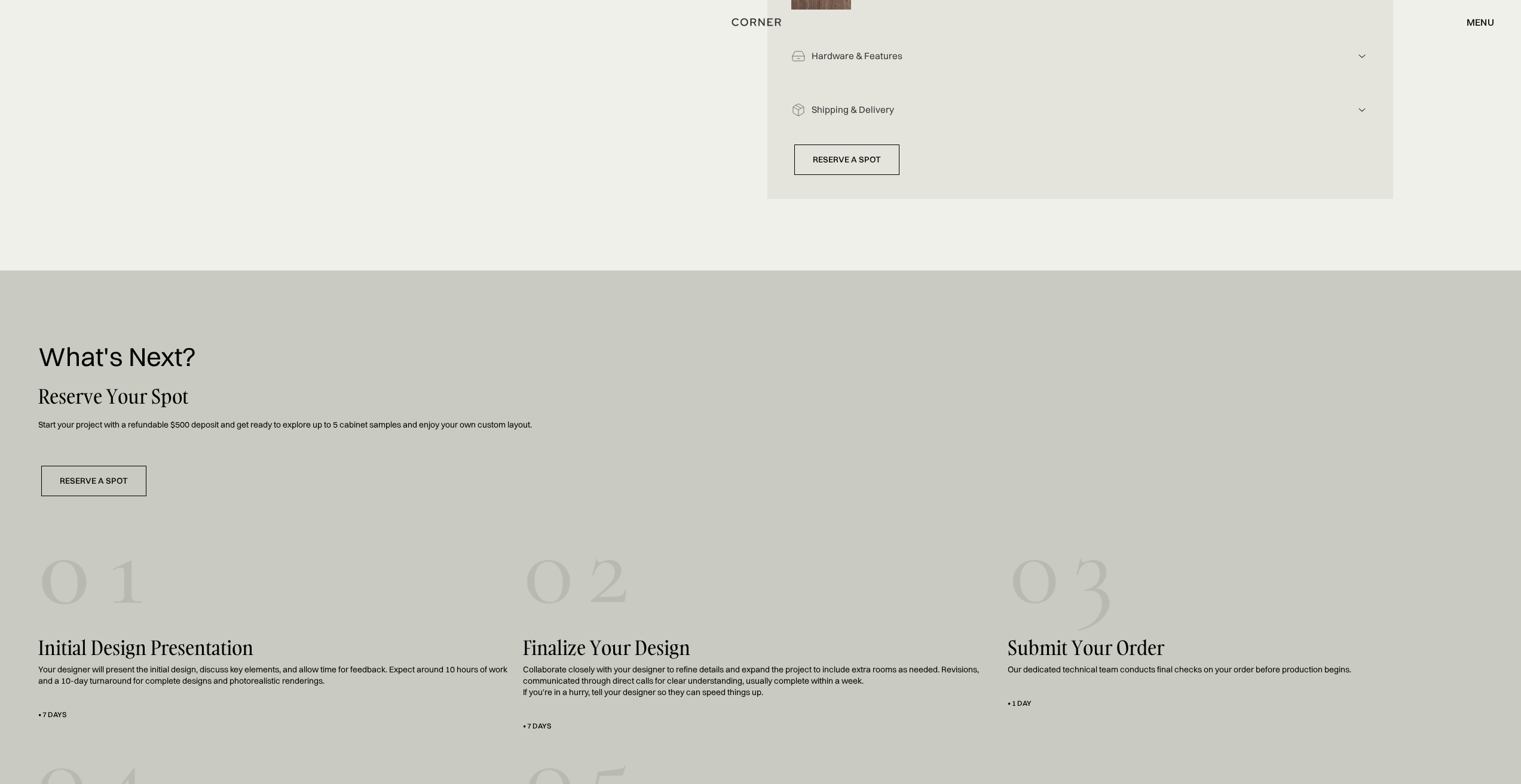
scroll to position [0, 0]
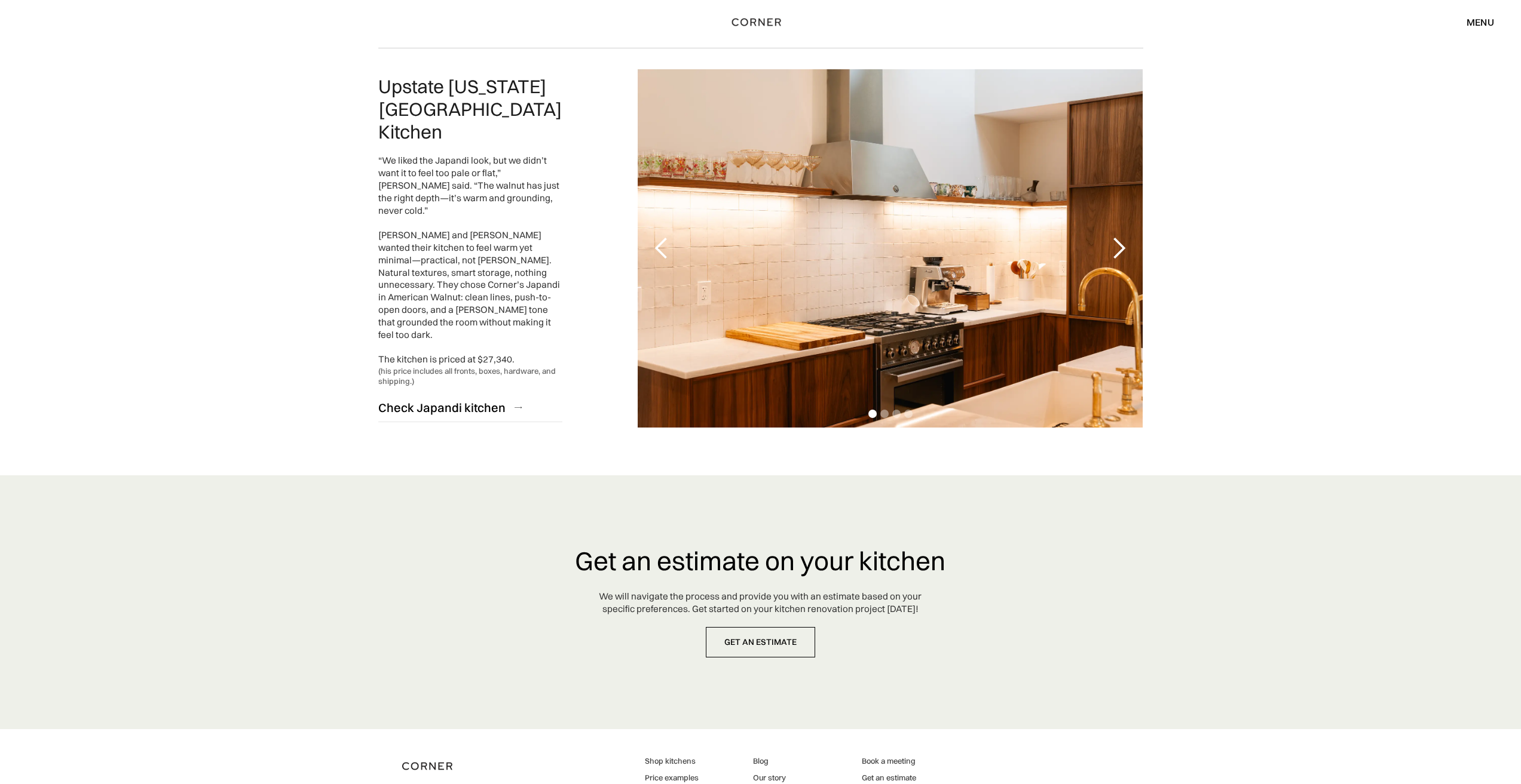
scroll to position [2392, 0]
